Goal: Information Seeking & Learning: Understand process/instructions

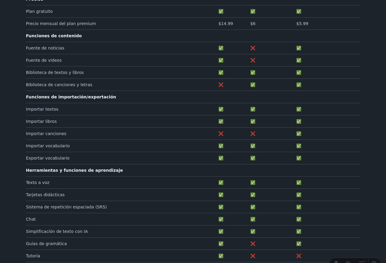
scroll to position [157, 0]
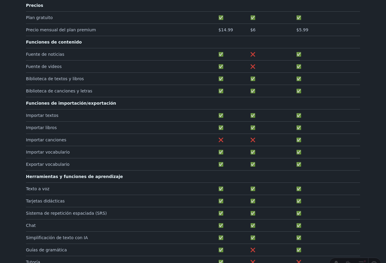
scroll to position [137, 0]
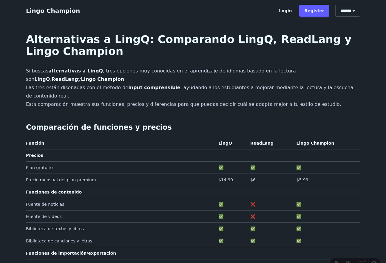
scroll to position [137, 0]
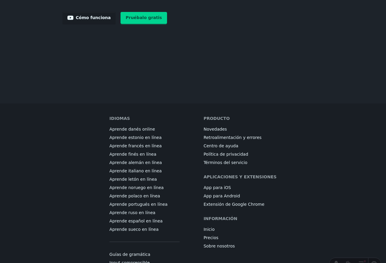
scroll to position [936, 0]
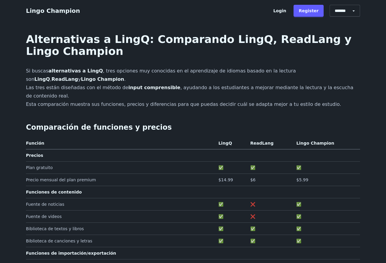
scroll to position [936, 0]
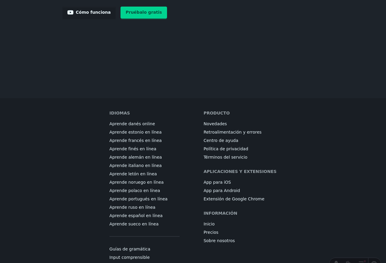
click at [237, 196] on link "Extensión de Google Chrome" at bounding box center [233, 199] width 61 height 6
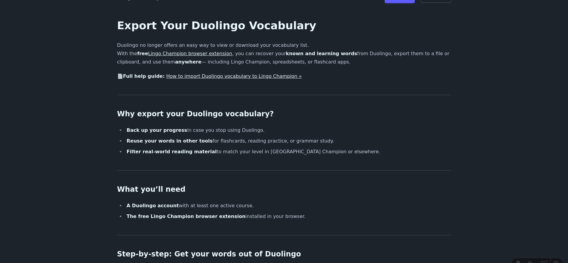
scroll to position [18, 0]
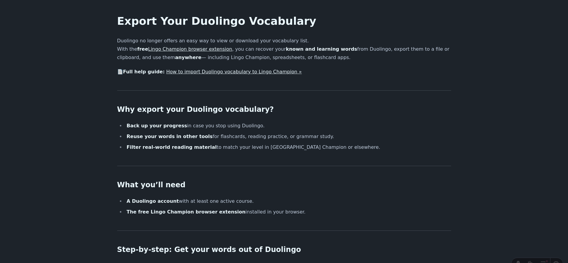
click at [217, 74] on link "How to import Duolingo vocabulary to Lingo Champion »" at bounding box center [234, 72] width 136 height 6
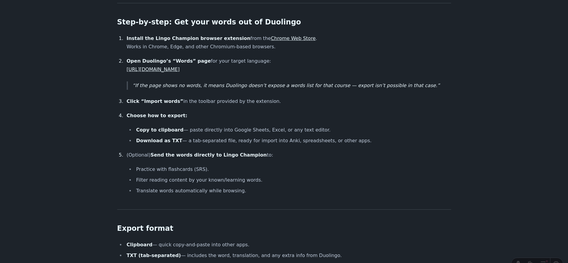
scroll to position [247, 0]
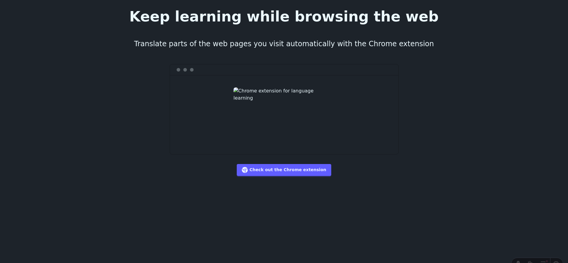
scroll to position [715, 0]
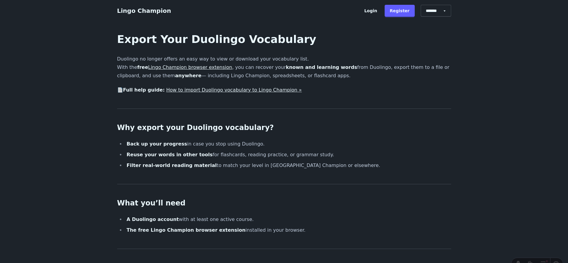
scroll to position [715, 0]
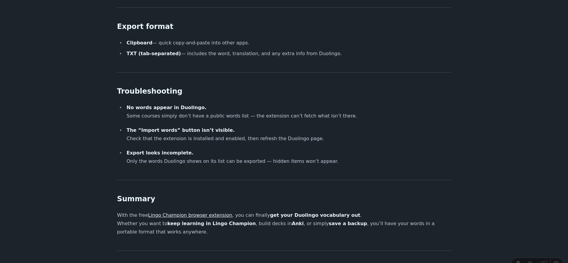
scroll to position [453, 0]
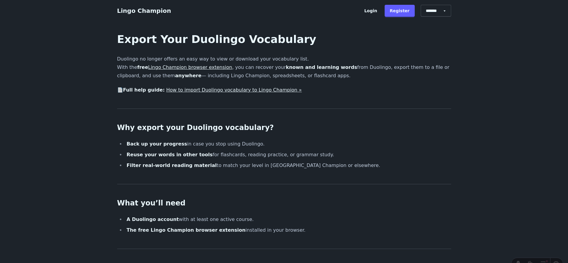
scroll to position [453, 0]
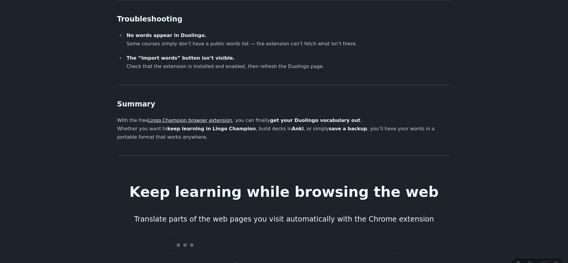
scroll to position [510, 0]
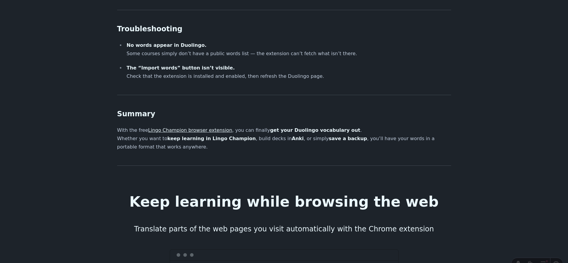
click at [202, 130] on link "Lingo Champion browser extension" at bounding box center [190, 130] width 84 height 6
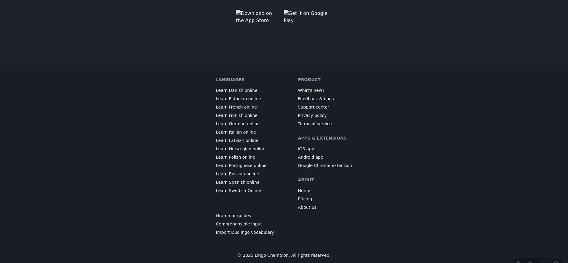
scroll to position [3317, 0]
click at [253, 232] on link "Import Duolingo vocabulary" at bounding box center [245, 232] width 58 height 6
click at [248, 231] on link "Import Duolingo vocabulary" at bounding box center [245, 232] width 58 height 6
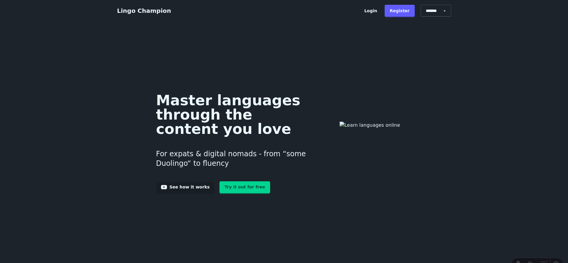
scroll to position [3317, 0]
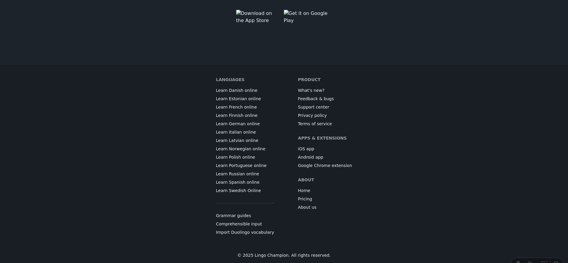
click at [254, 232] on link "Import Duolingo vocabulary" at bounding box center [245, 232] width 58 height 6
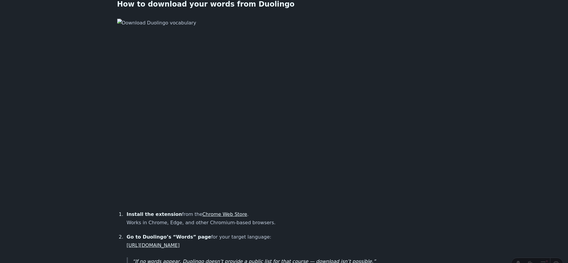
scroll to position [316, 0]
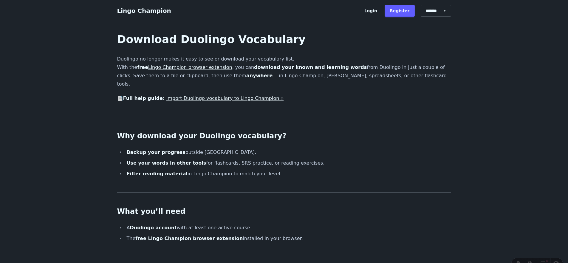
scroll to position [316, 0]
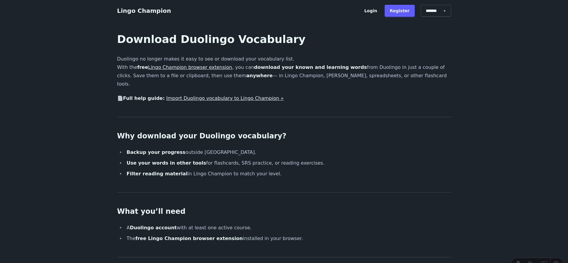
scroll to position [316, 0]
click at [440, 9] on select "******* ******* *******" at bounding box center [436, 11] width 30 height 12
select select "******"
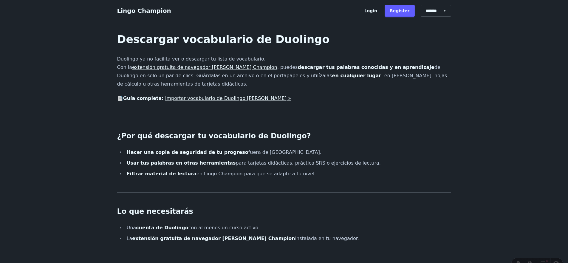
click at [446, 11] on select "******* ******* *******" at bounding box center [436, 11] width 30 height 12
select select "**"
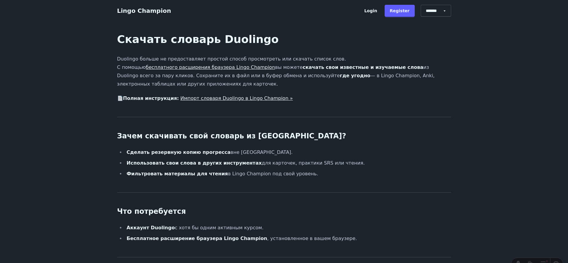
click at [445, 13] on select "******* ******* *******" at bounding box center [436, 11] width 30 height 12
select select "*****"
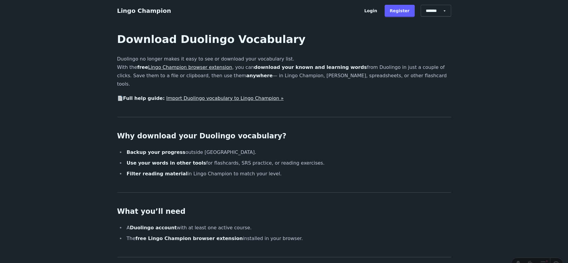
click at [154, 11] on link "Lingo Champion" at bounding box center [144, 10] width 54 height 7
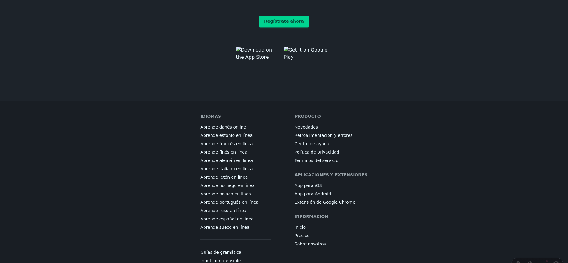
scroll to position [3379, 0]
